Goal: Transaction & Acquisition: Book appointment/travel/reservation

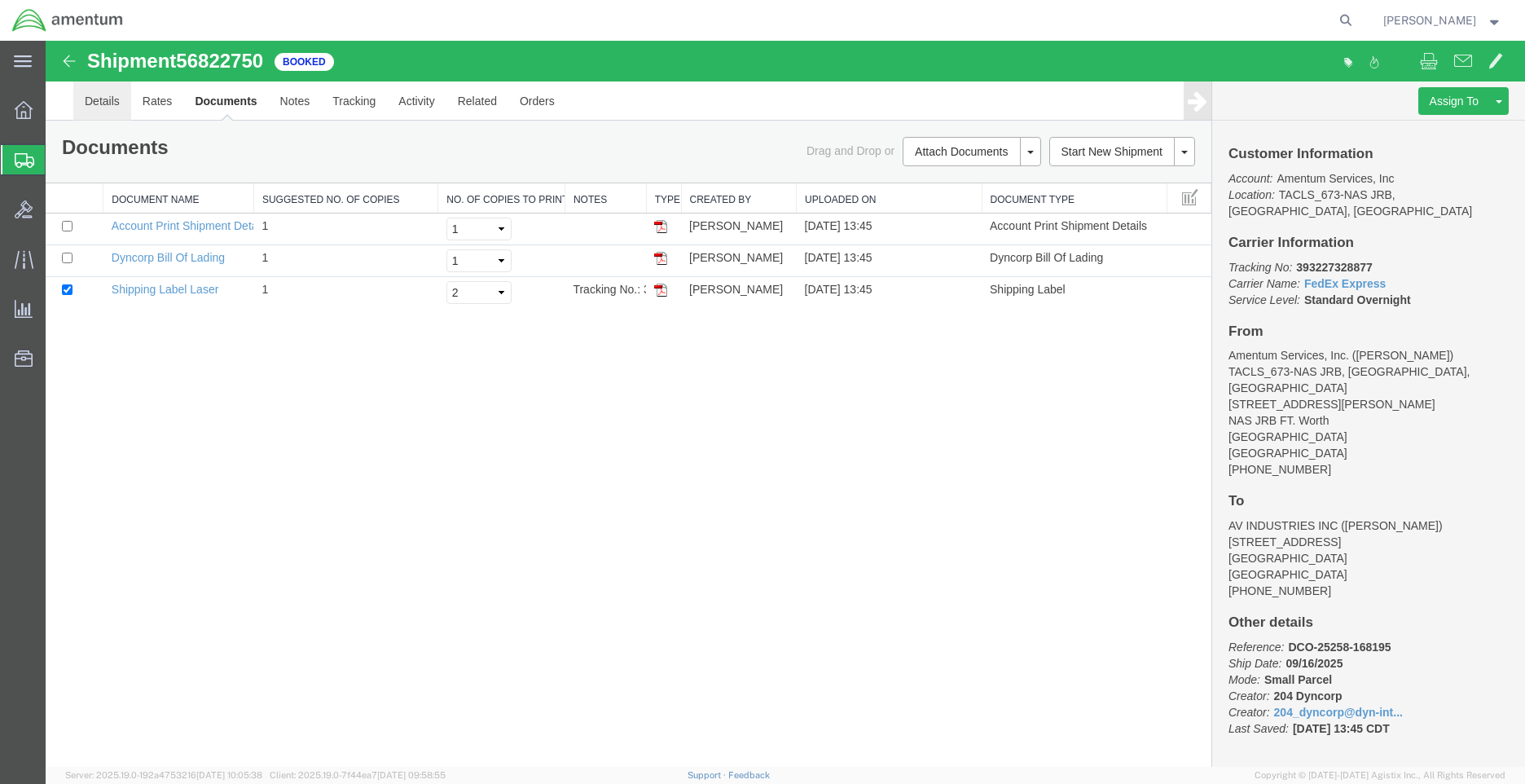
click at [104, 102] on link "Details" at bounding box center [102, 102] width 58 height 39
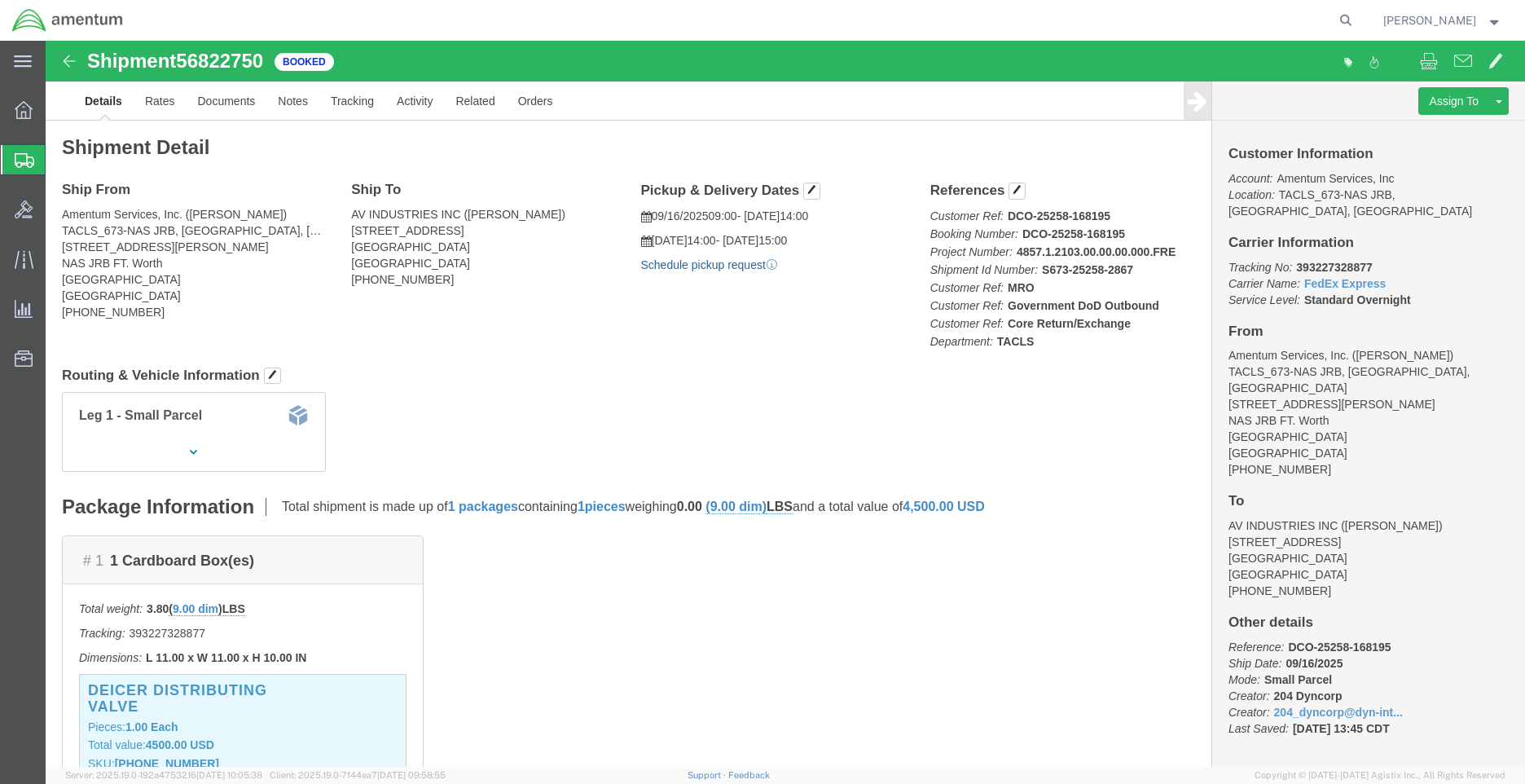
click link "Schedule pickup request"
click at [34, 108] on div at bounding box center [24, 110] width 46 height 33
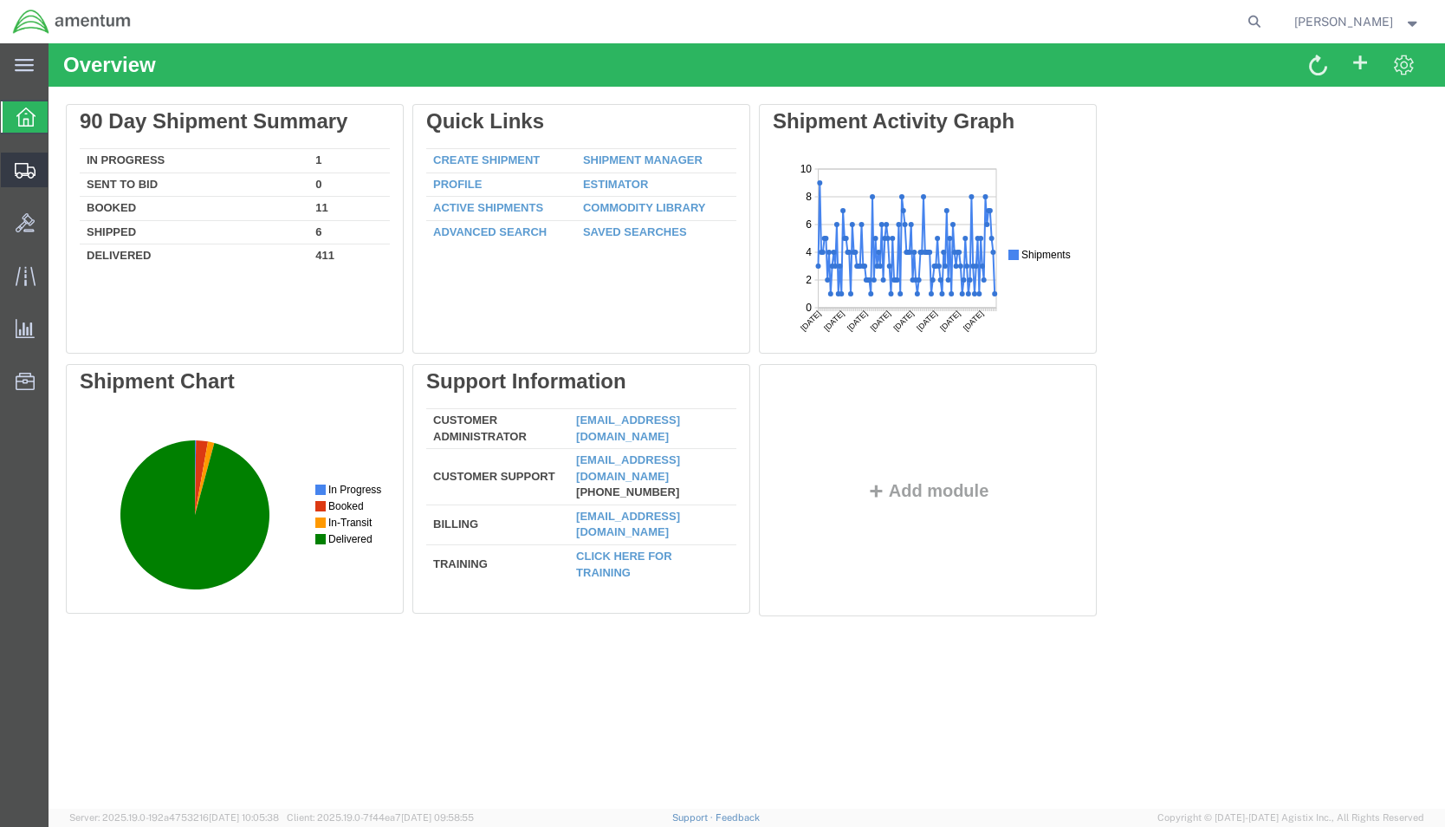
click at [0, 0] on span "Shipment Manager" at bounding box center [0, 0] width 0 height 0
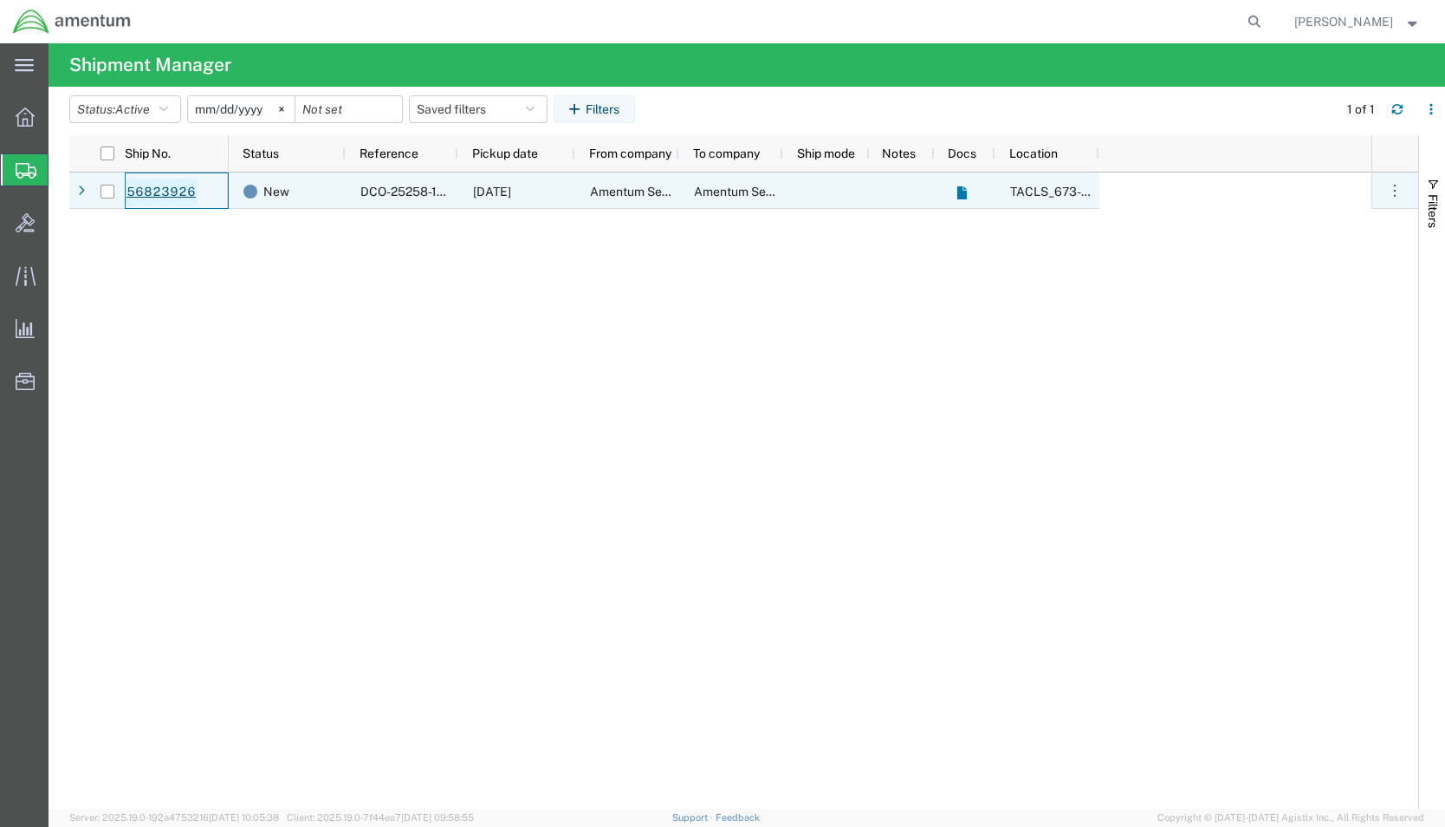
click at [159, 192] on link "56823926" at bounding box center [161, 193] width 71 height 28
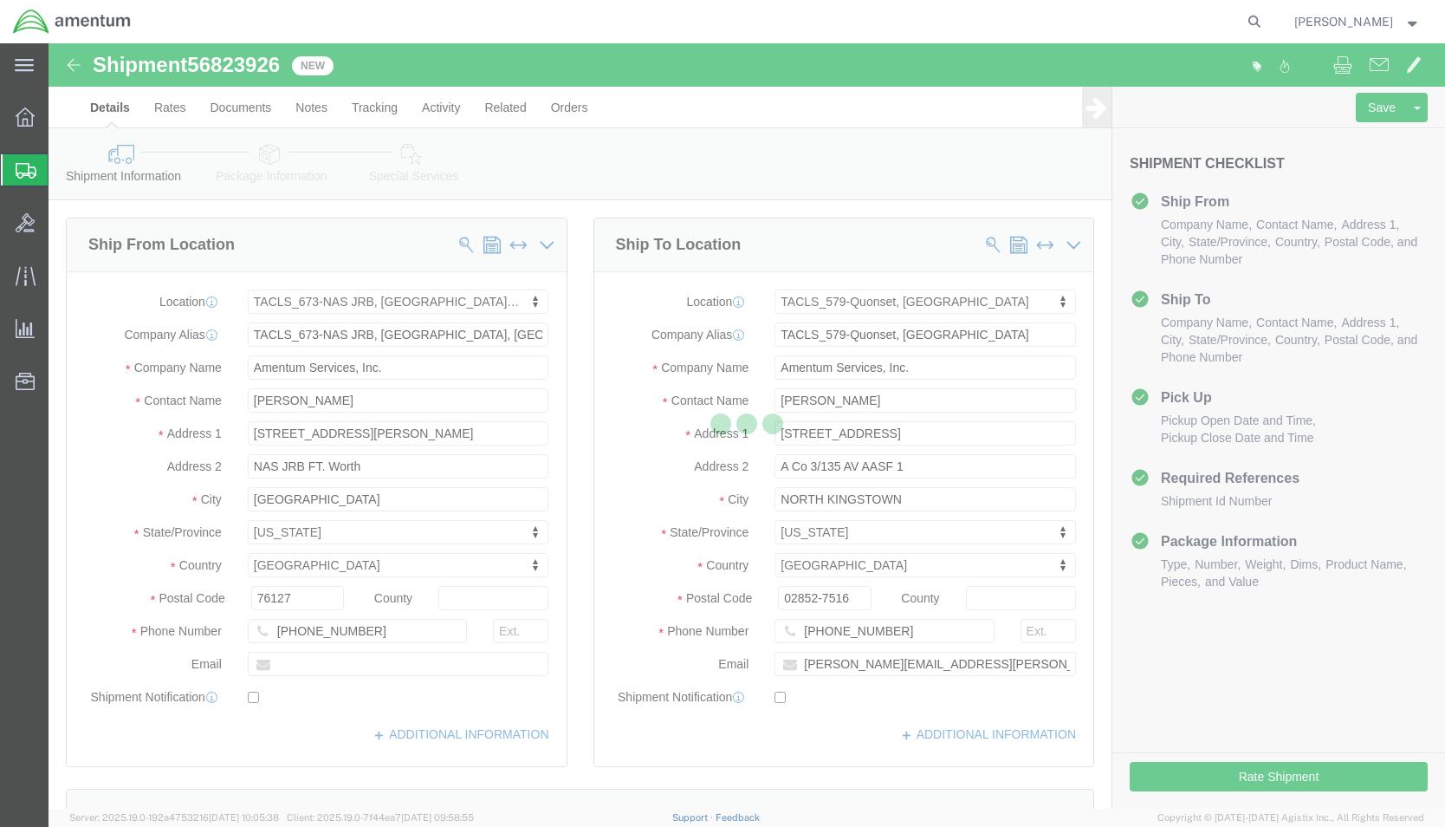
select select "42735"
select select "42701"
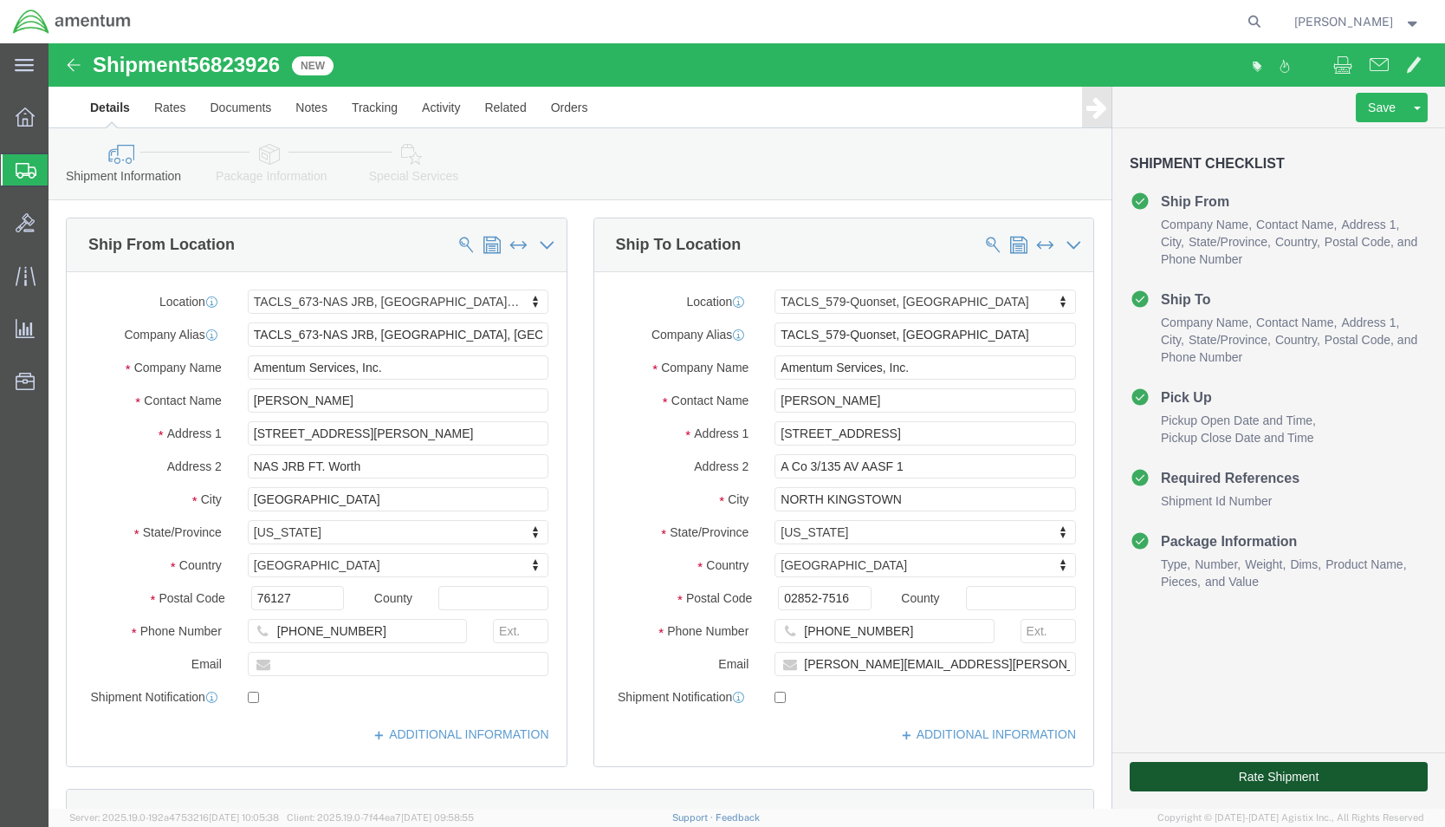
click button "Rate Shipment"
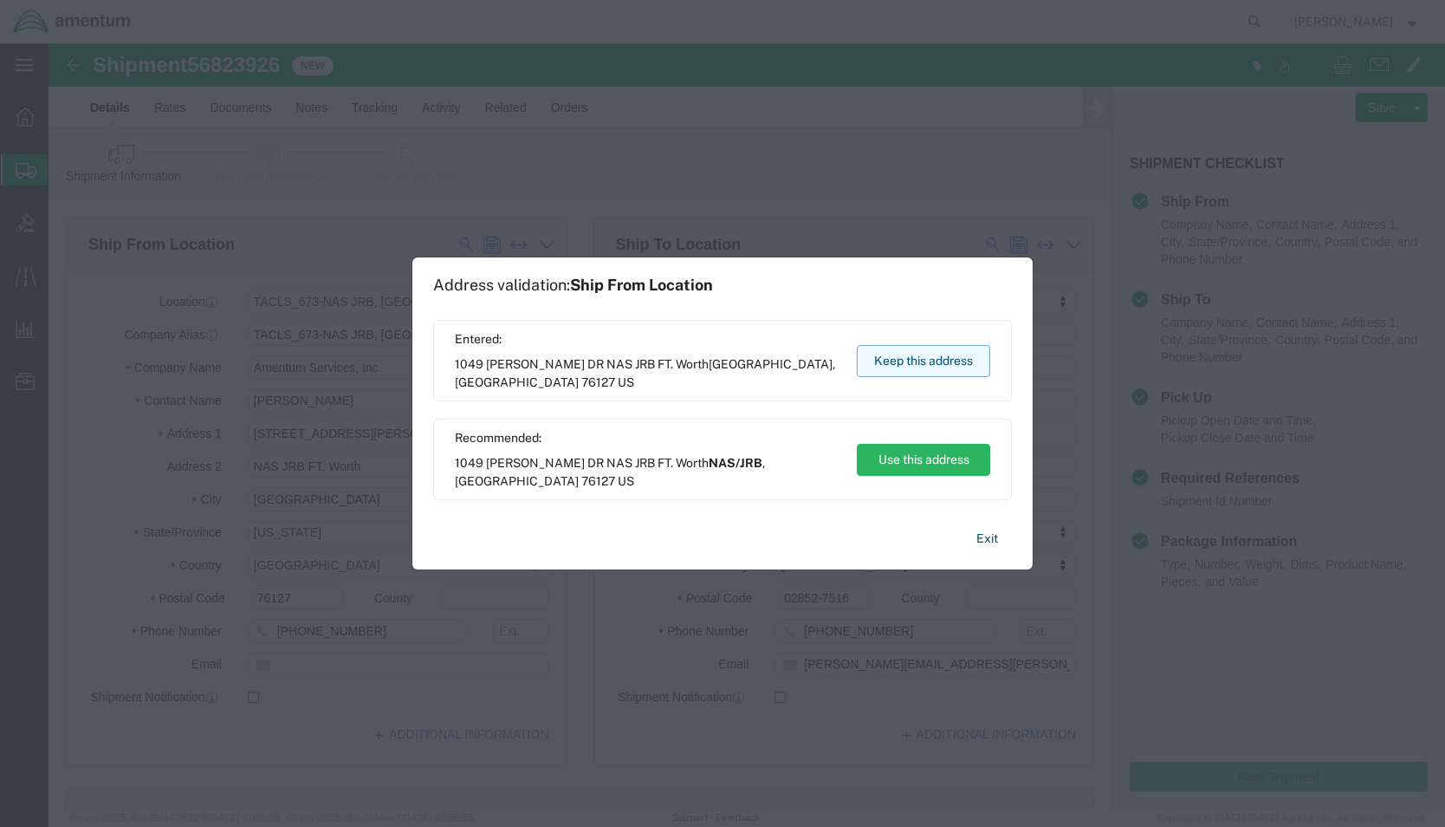
click at [932, 367] on button "Keep this address" at bounding box center [923, 361] width 133 height 32
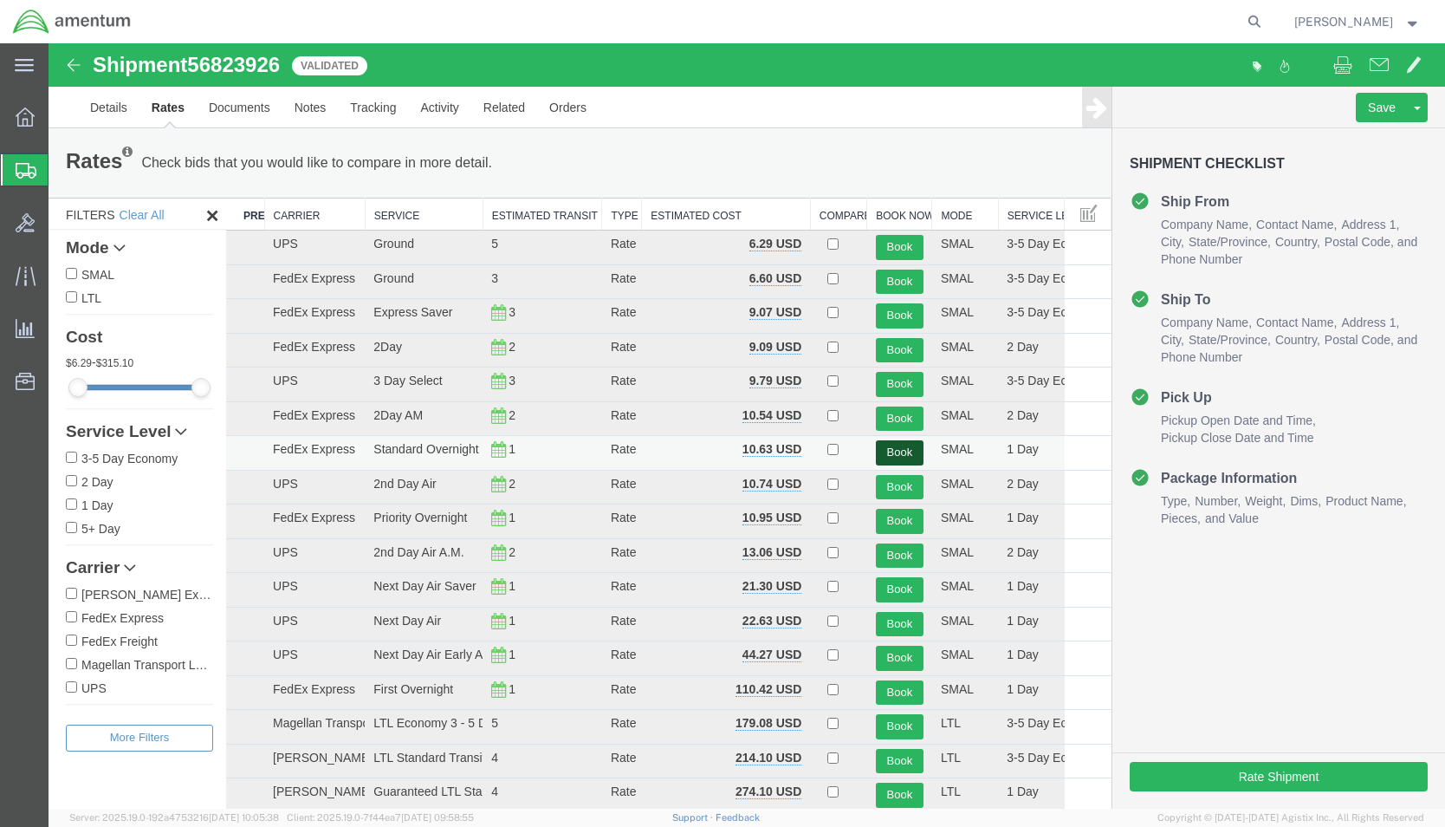
click at [884, 446] on button "Book" at bounding box center [900, 452] width 48 height 25
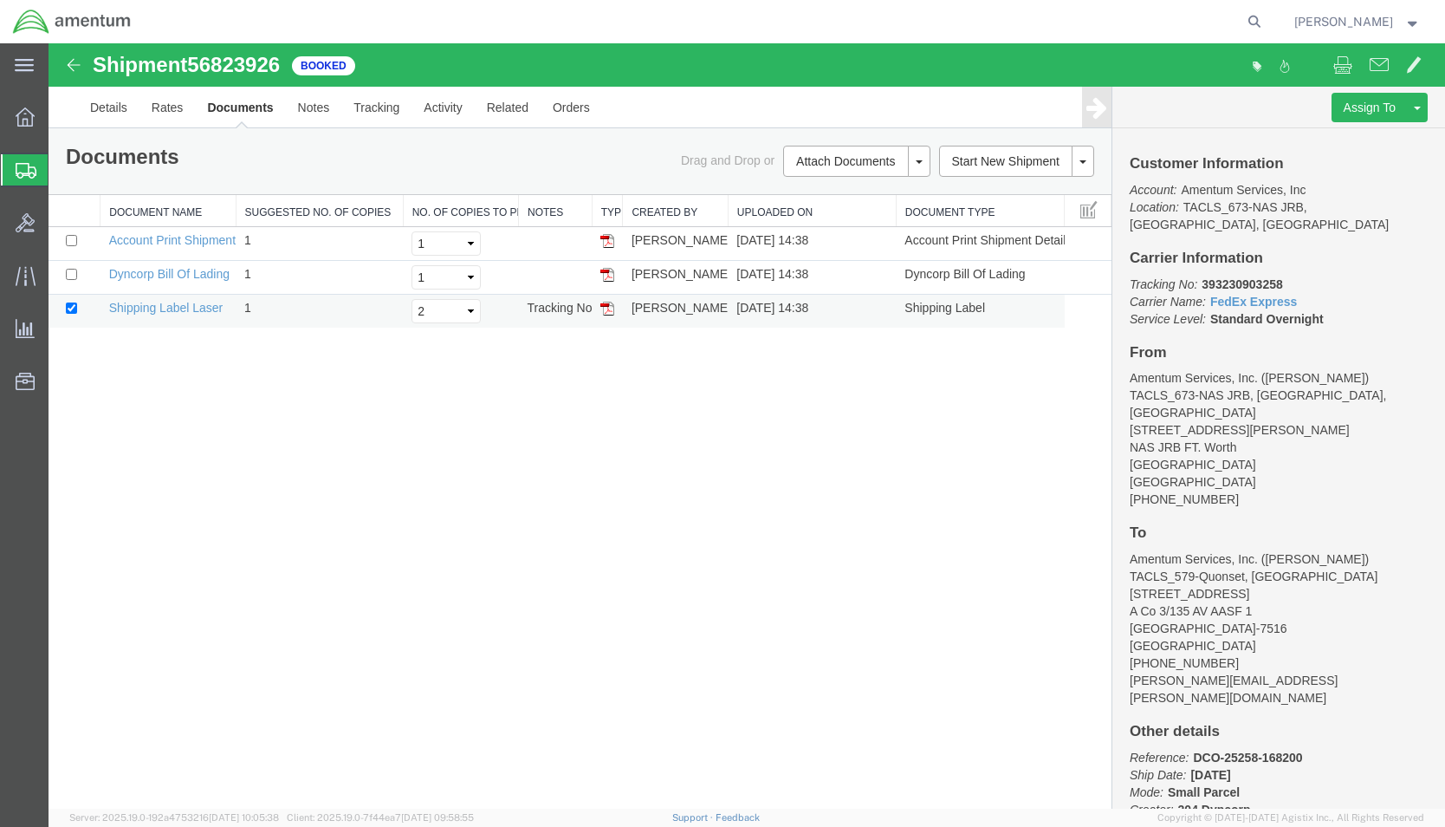
click at [611, 302] on img at bounding box center [608, 309] width 14 height 14
click at [604, 461] on div "Shipment 56823926 3 of 3 Booked Details Rates Documents Notes Tracking Activity…" at bounding box center [747, 425] width 1397 height 765
click at [1417, 24] on strong "button" at bounding box center [1414, 21] width 16 height 6
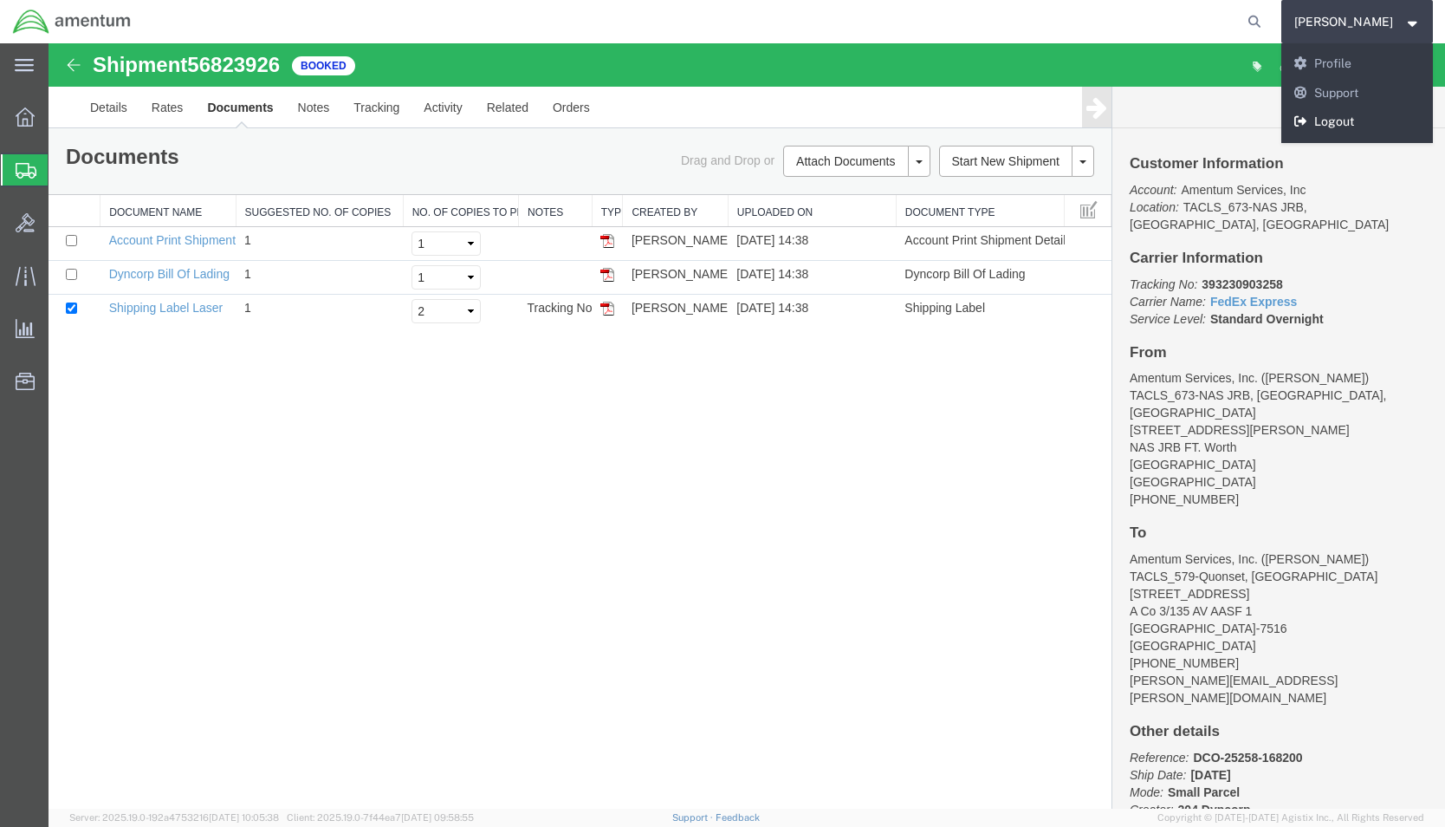
click at [1384, 119] on link "Logout" at bounding box center [1358, 121] width 153 height 29
